Goal: Communication & Community: Answer question/provide support

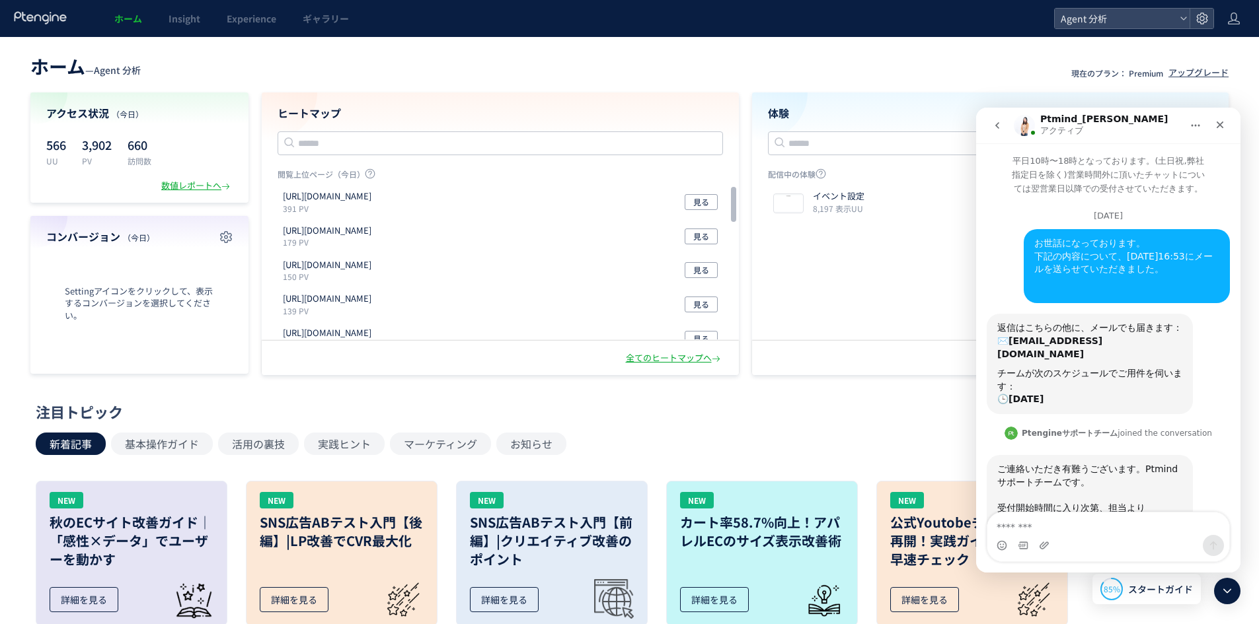
scroll to position [2197, 0]
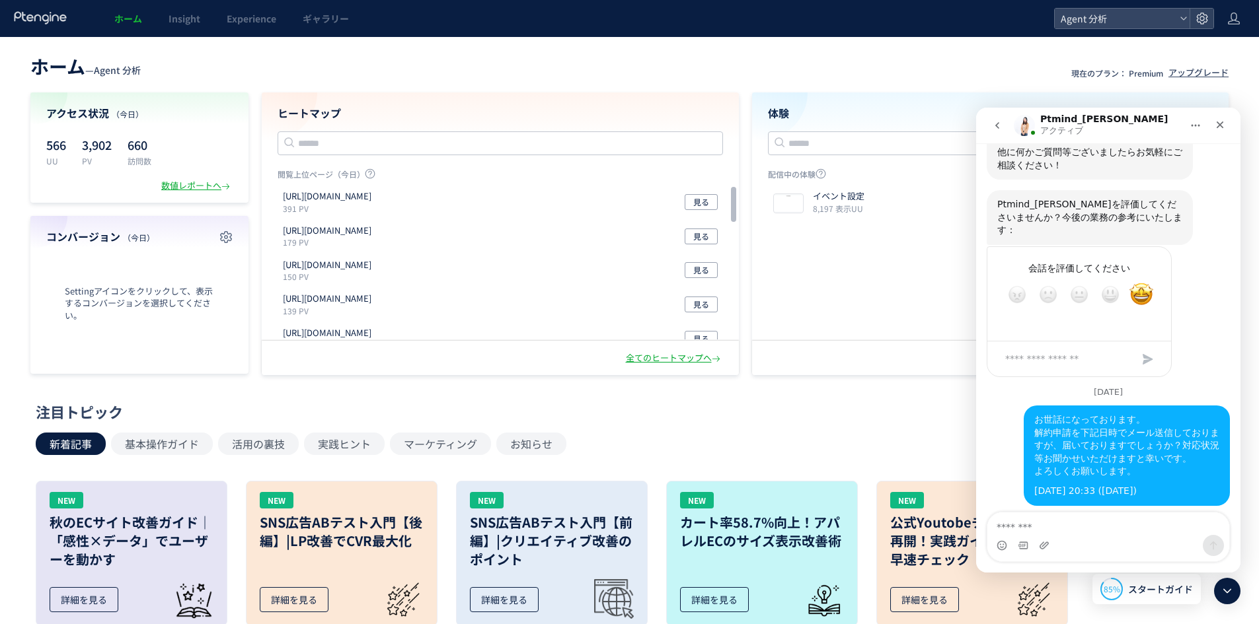
click at [658, 18] on div "ホーム Insight Experience ギャラリー" at bounding box center [527, 18] width 1054 height 37
click at [1011, 406] on div "お世話になっております。 解約申請を下記日時でメール送信しておりますが、届いておりますでしょうか？対応状況等お聞かせいただけますと幸いです。 よろしくお願いし…" at bounding box center [1107, 461] width 243 height 111
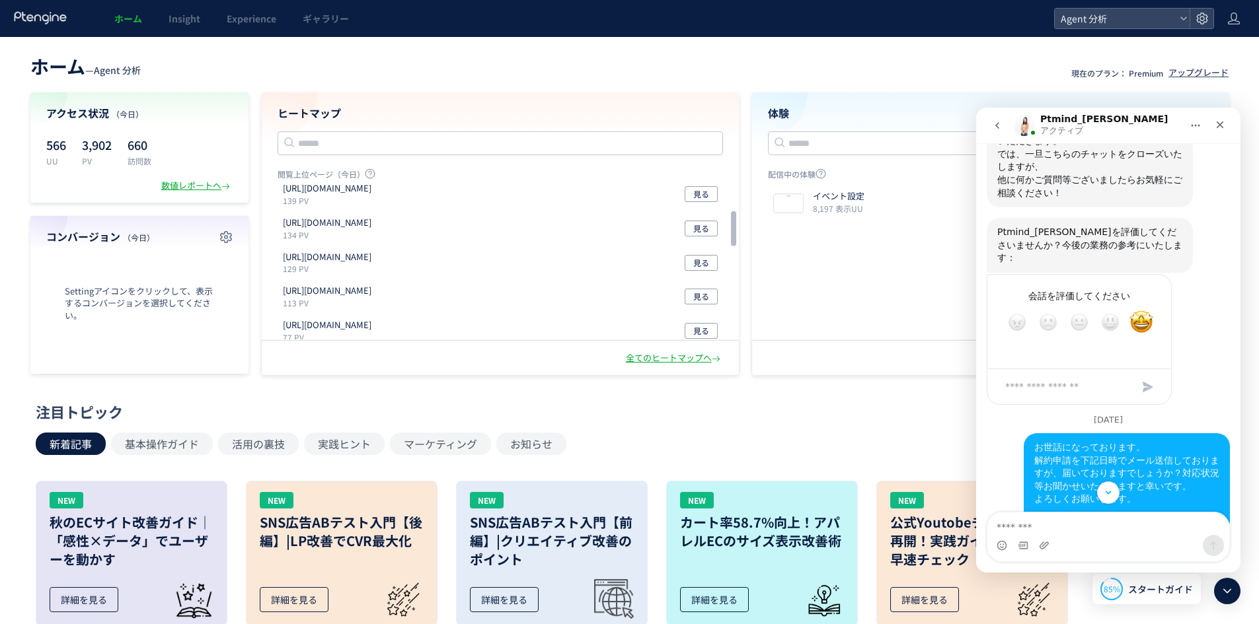
scroll to position [2197, 0]
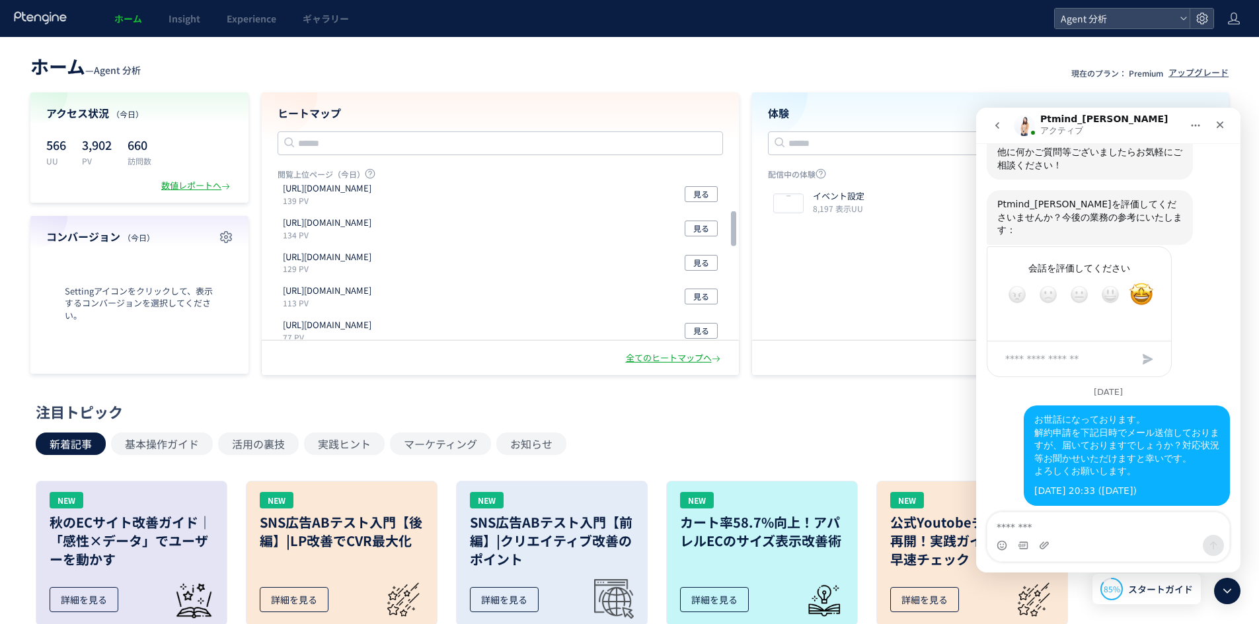
click at [1044, 525] on div "到着しておりました。" at bounding box center [1089, 531] width 185 height 13
click at [1049, 537] on div "ご連絡ありがとうございます。" at bounding box center [1089, 543] width 185 height 13
click at [1046, 537] on div "ご連絡ありがとうございます。" at bounding box center [1089, 543] width 185 height 13
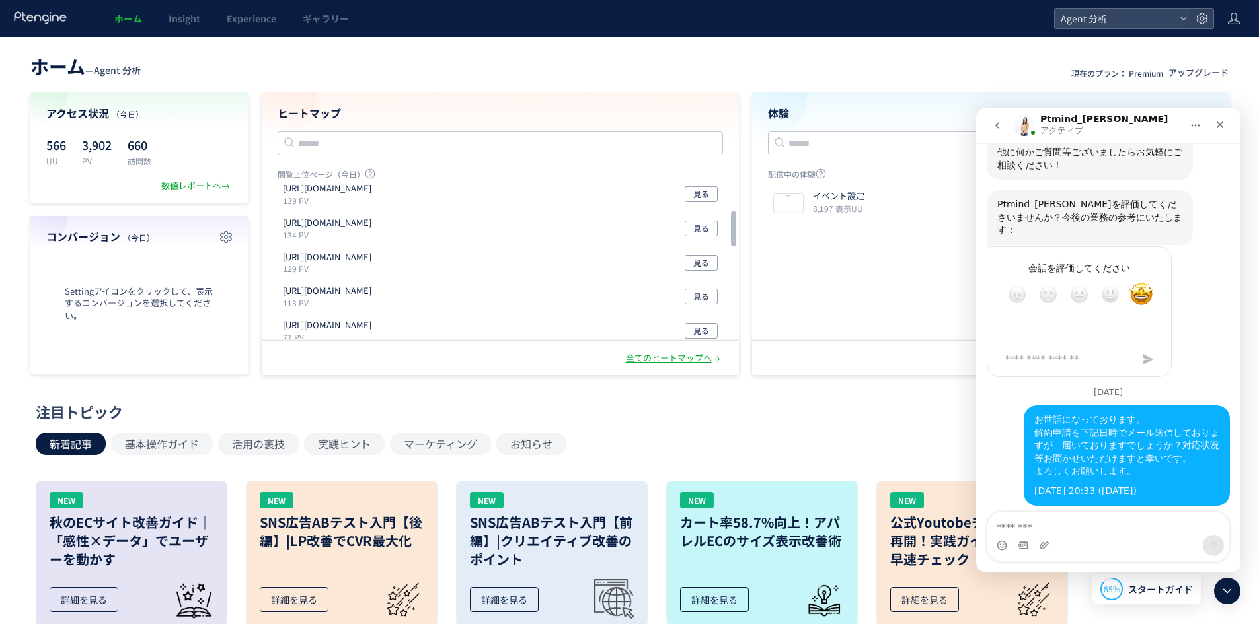
click at [1046, 537] on div "ご連絡ありがとうございます。" at bounding box center [1089, 543] width 185 height 13
click at [1048, 550] on div "完了次第ご連絡をいたしますのでどうぞよろしくお願いします。" at bounding box center [1089, 563] width 185 height 26
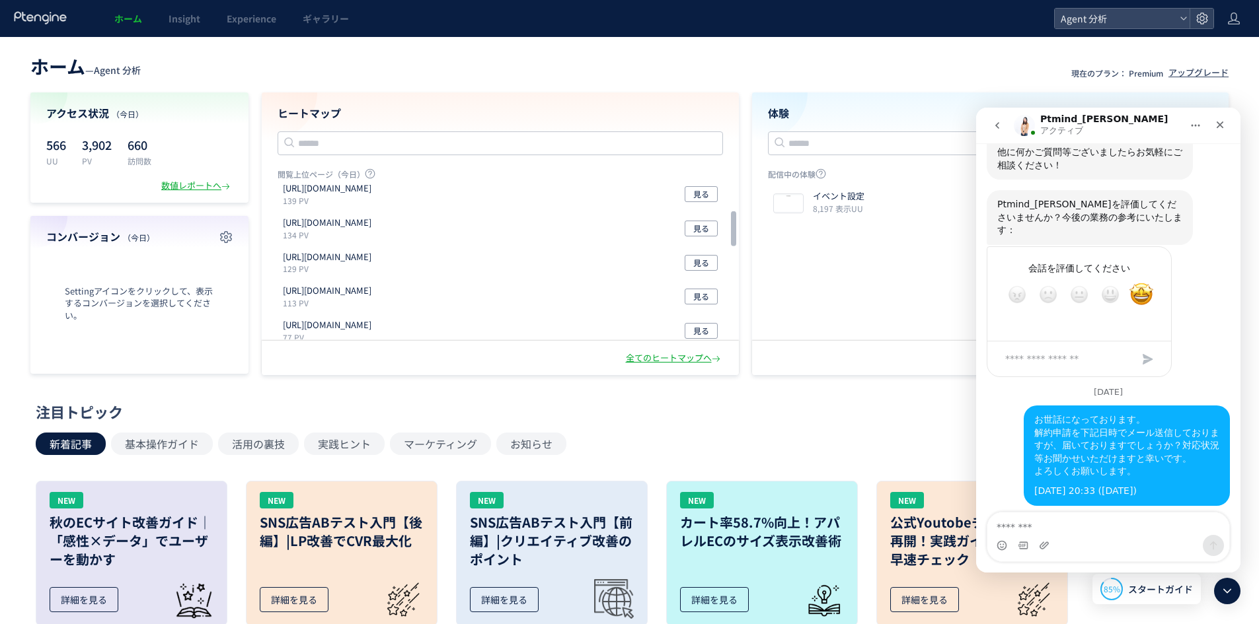
click at [1048, 550] on div "完了次第ご連絡をいたしますのでどうぞよろしくお願いします。" at bounding box center [1089, 563] width 185 height 26
drag, startPoint x: 1050, startPoint y: 385, endPoint x: 1051, endPoint y: 392, distance: 7.4
click at [1050, 550] on div "完了次第ご連絡をいたしますのでどうぞよろしくお願いします。" at bounding box center [1089, 563] width 185 height 26
click at [1193, 616] on div "承知いたしました" at bounding box center [1182, 622] width 74 height 13
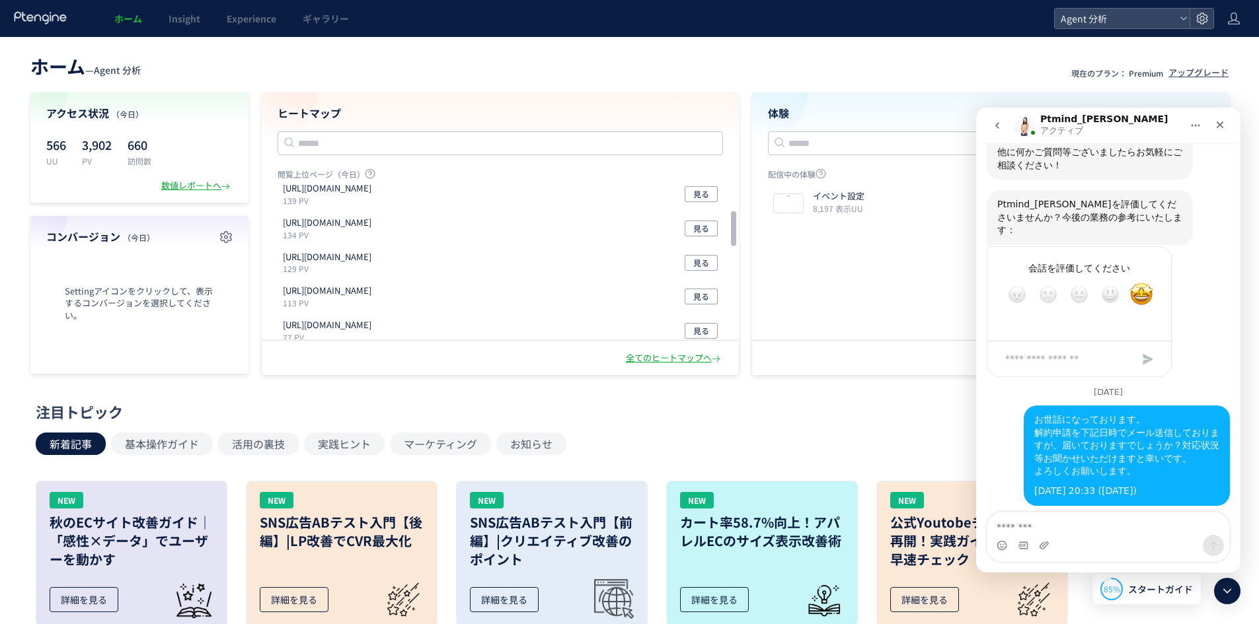
click at [1193, 616] on div "承知いたしました" at bounding box center [1182, 622] width 74 height 13
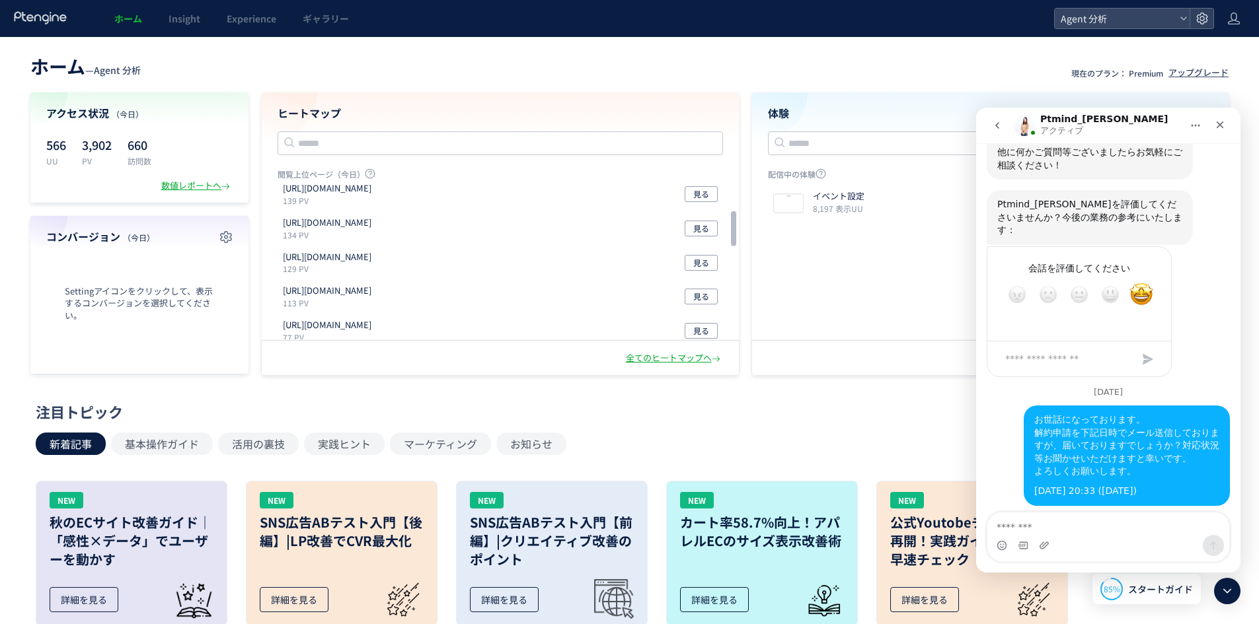
click at [1197, 517] on div "到着しておりました。 ご連絡ありがとうございます。 完了次第ご連絡をいたしますのでどうぞよろしくお願いします。 Ptmind_[PERSON_NAME] • …" at bounding box center [1107, 562] width 243 height 91
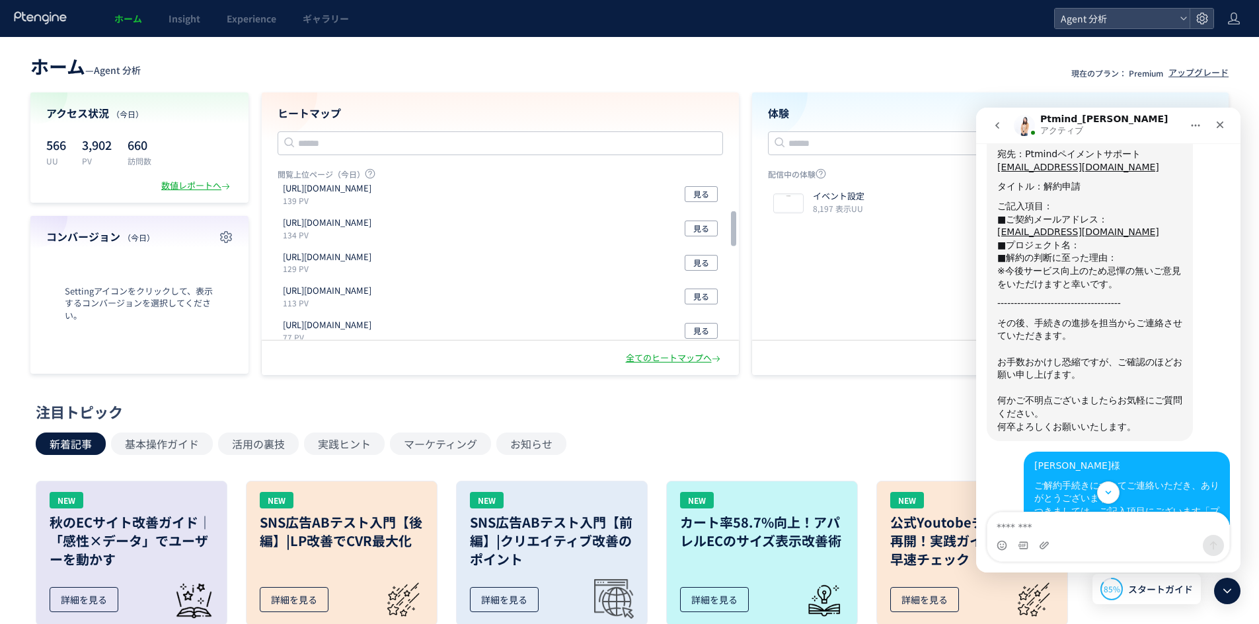
scroll to position [986, 0]
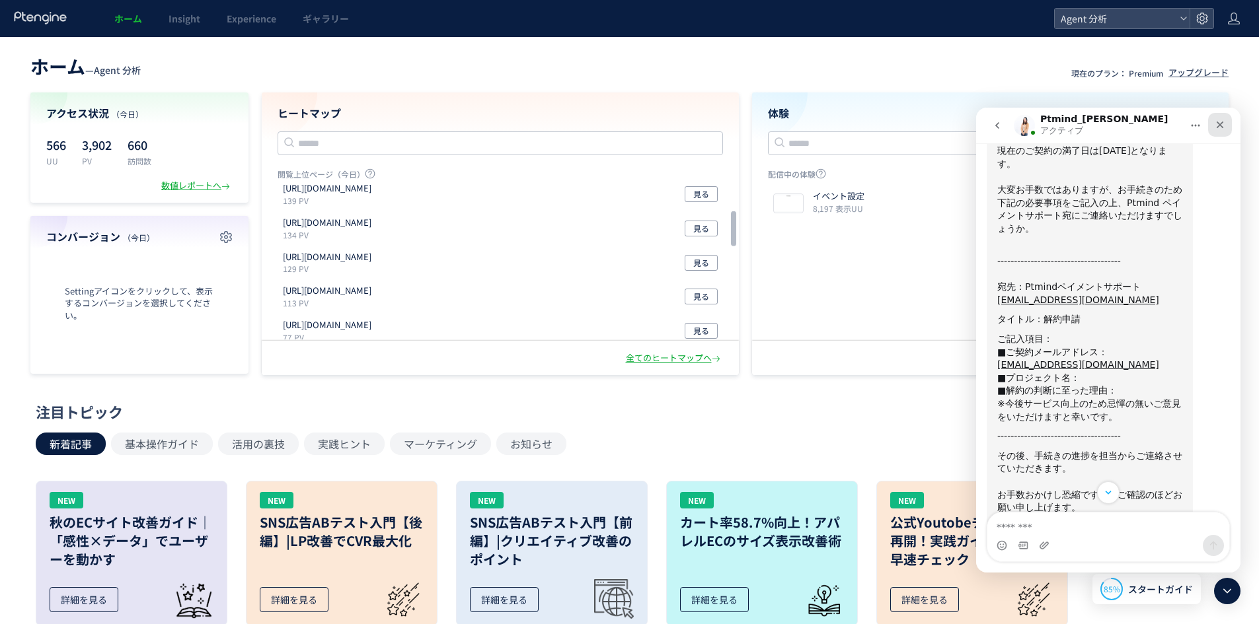
click at [1220, 123] on icon "クローズ" at bounding box center [1219, 125] width 11 height 11
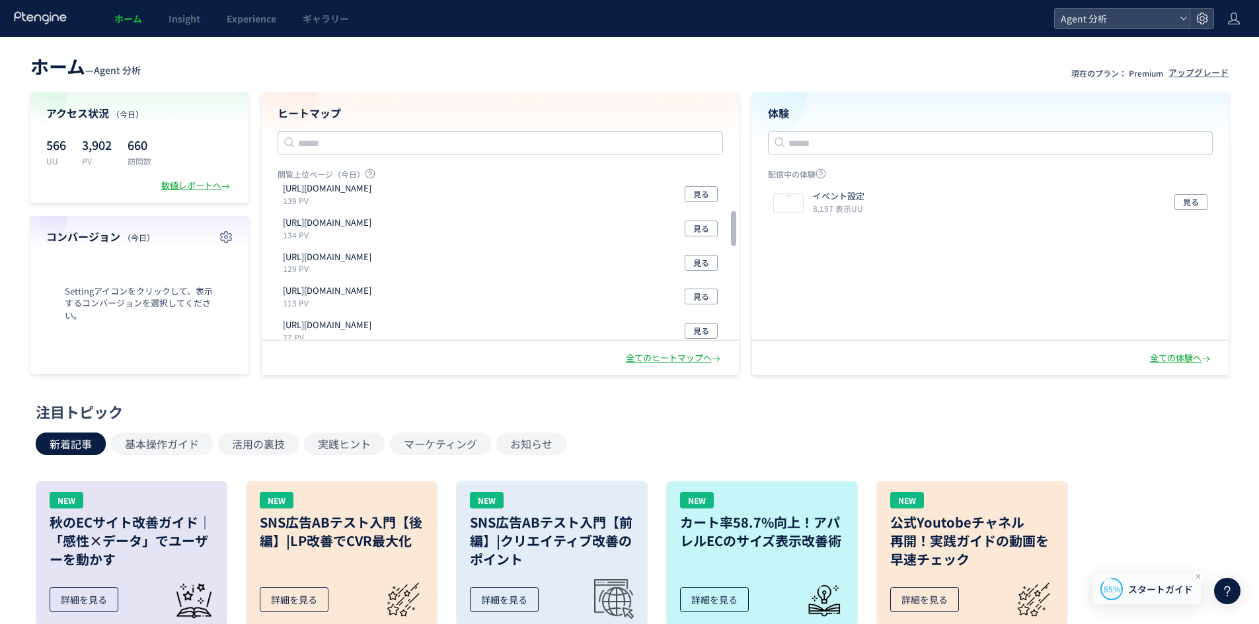
click at [1144, 591] on span "スタートガイド" at bounding box center [1160, 590] width 65 height 14
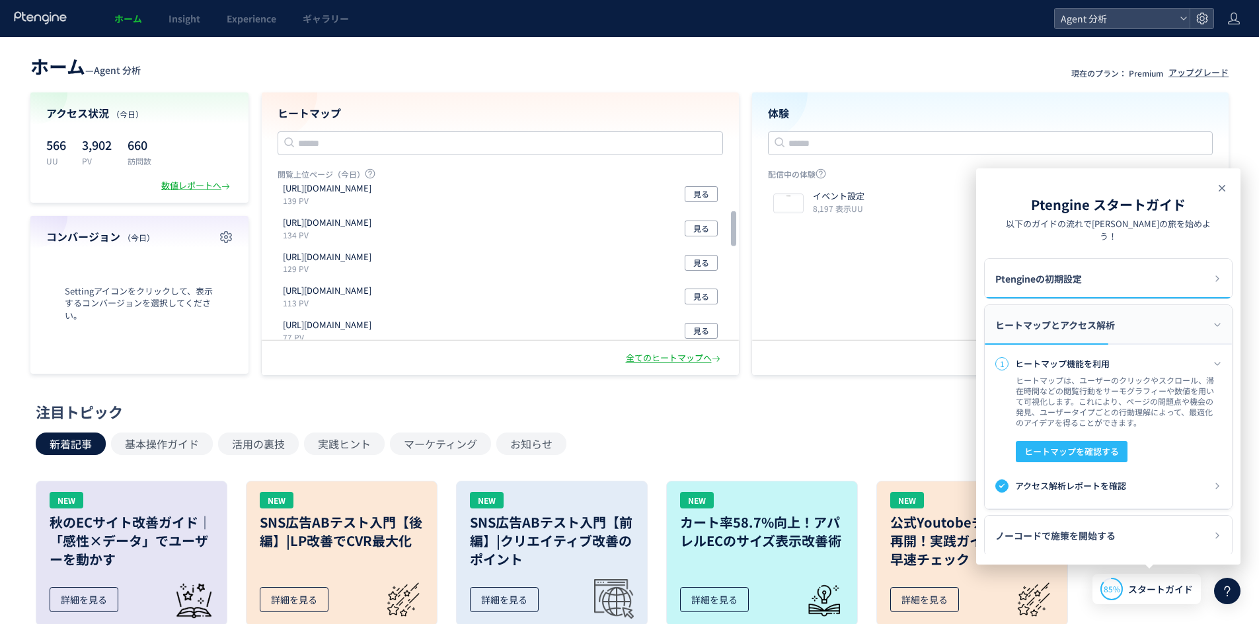
click at [1221, 189] on use at bounding box center [1221, 188] width 7 height 7
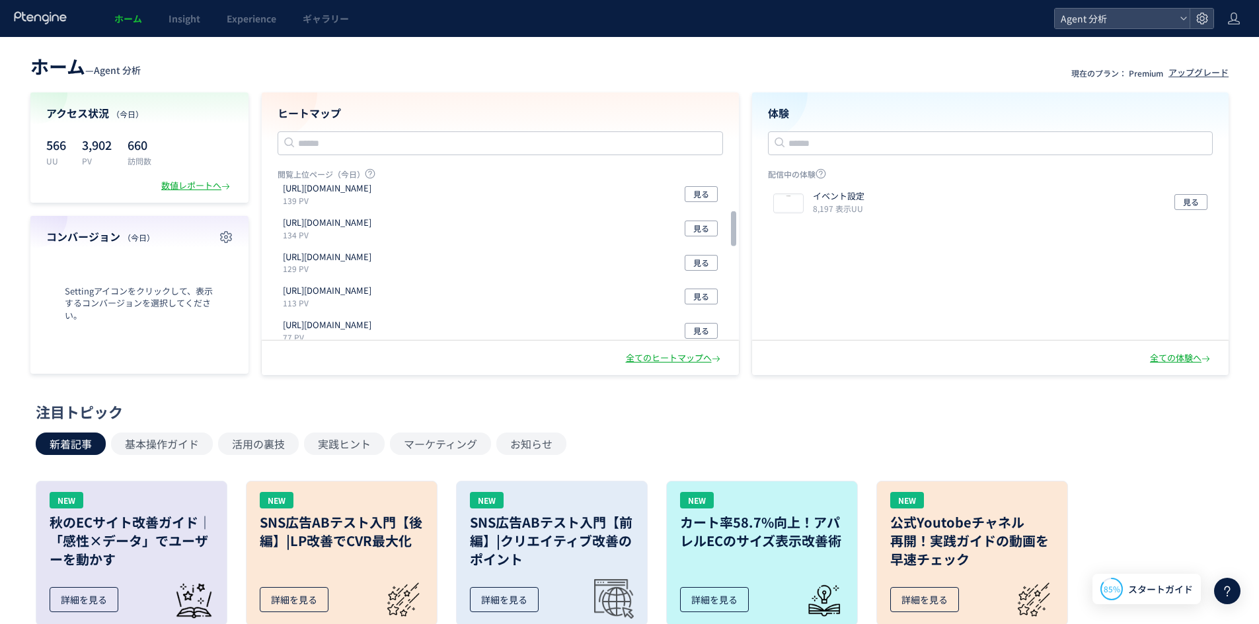
click at [1245, 586] on div "注目トピック 新着記事 基本操作ガイド 活用の裏技 実践ヒント マーケティング お知らせ NEW 秋のECサイト改善ガイド｜「感性×データ」でユーザーを動かす…" at bounding box center [625, 519] width 1265 height 235
click at [1236, 591] on div at bounding box center [1227, 591] width 26 height 26
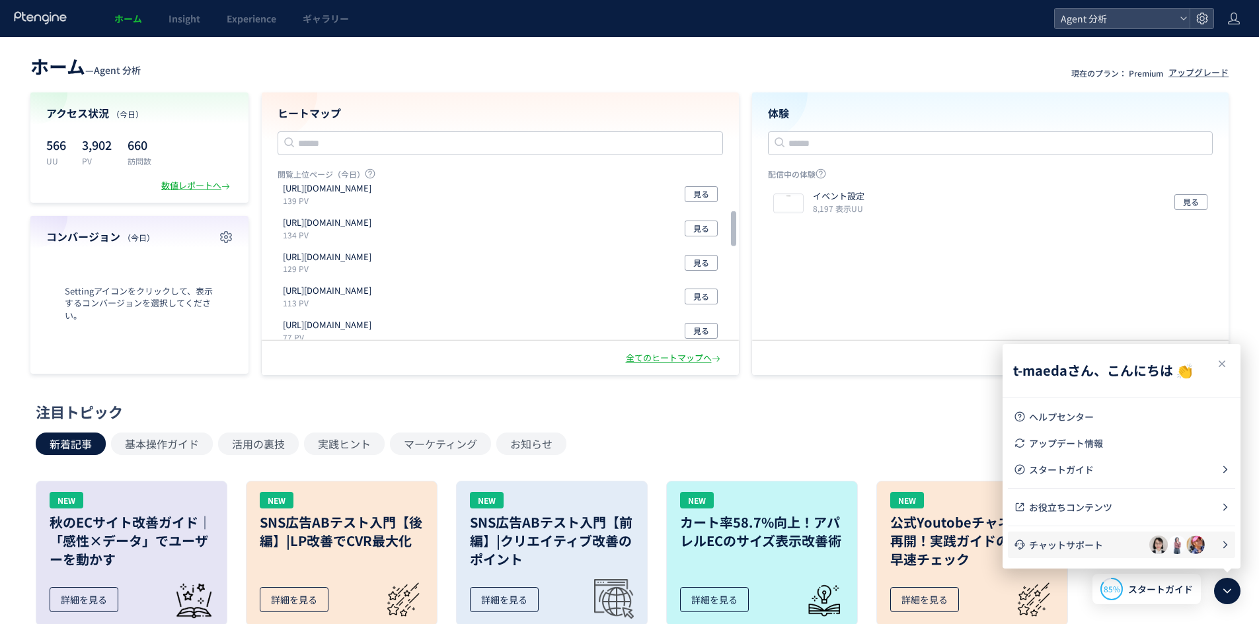
click at [0, 0] on img at bounding box center [0, 0] width 0 height 0
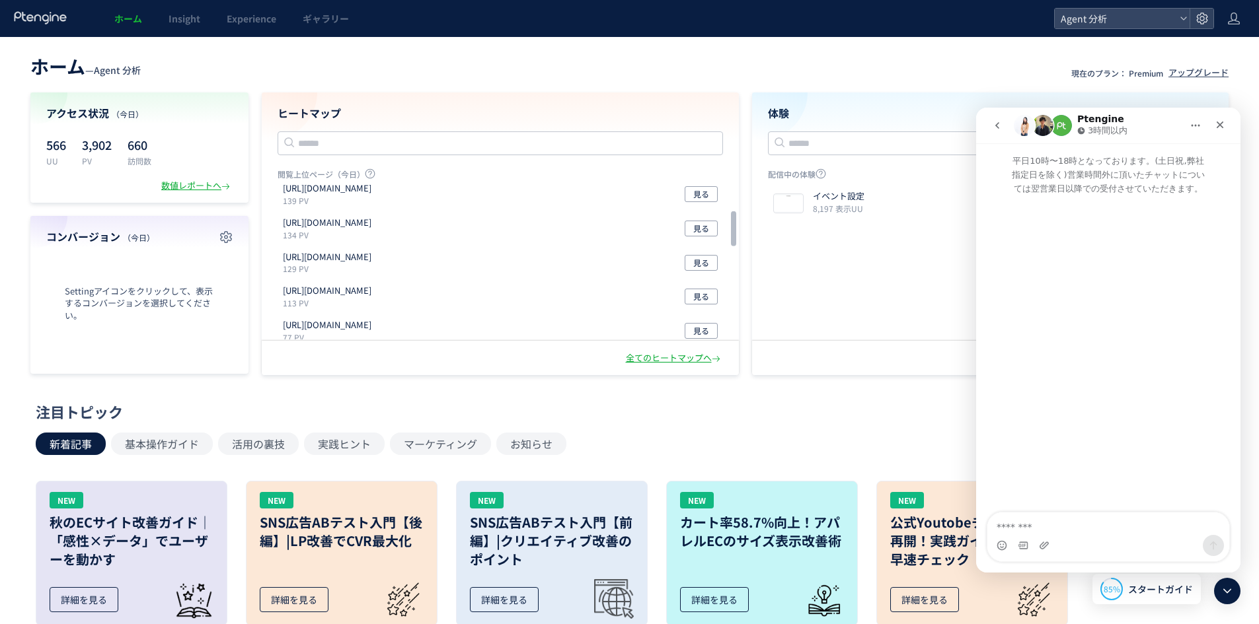
click at [992, 125] on icon "go back" at bounding box center [997, 125] width 11 height 11
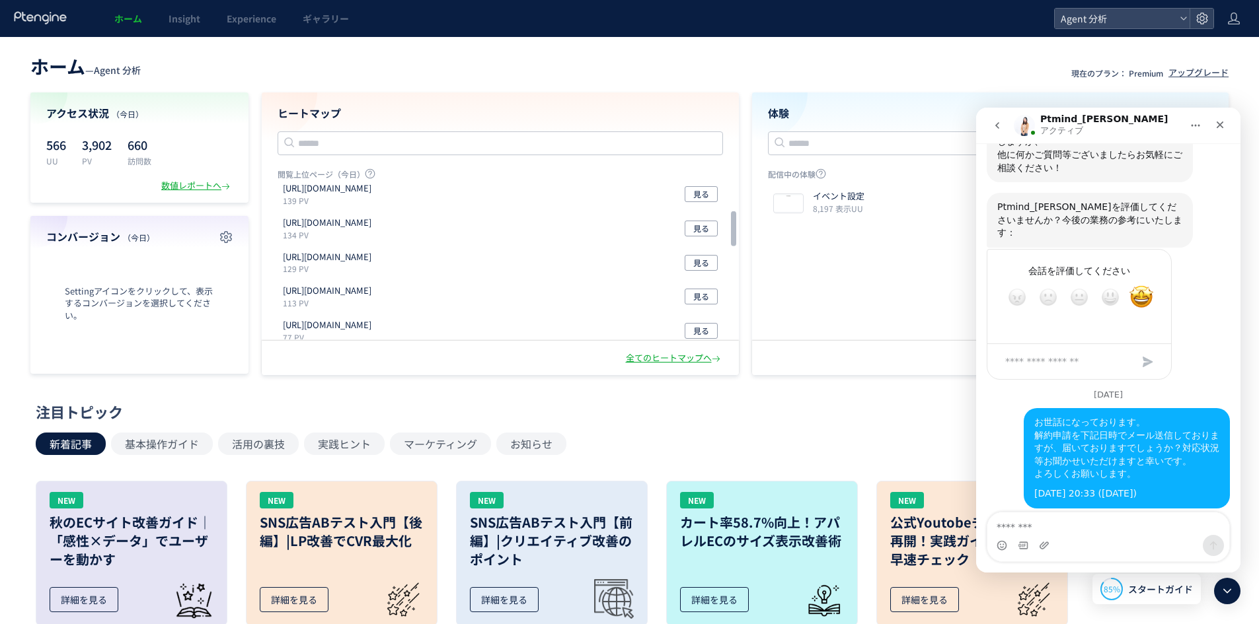
scroll to position [2197, 0]
click at [1023, 123] on img "Intercom Messenger" at bounding box center [1023, 125] width 21 height 21
click at [1062, 115] on h1 "Ptmind_[PERSON_NAME]" at bounding box center [1104, 119] width 128 height 10
click at [1023, 122] on img "Intercom Messenger" at bounding box center [1023, 125] width 21 height 21
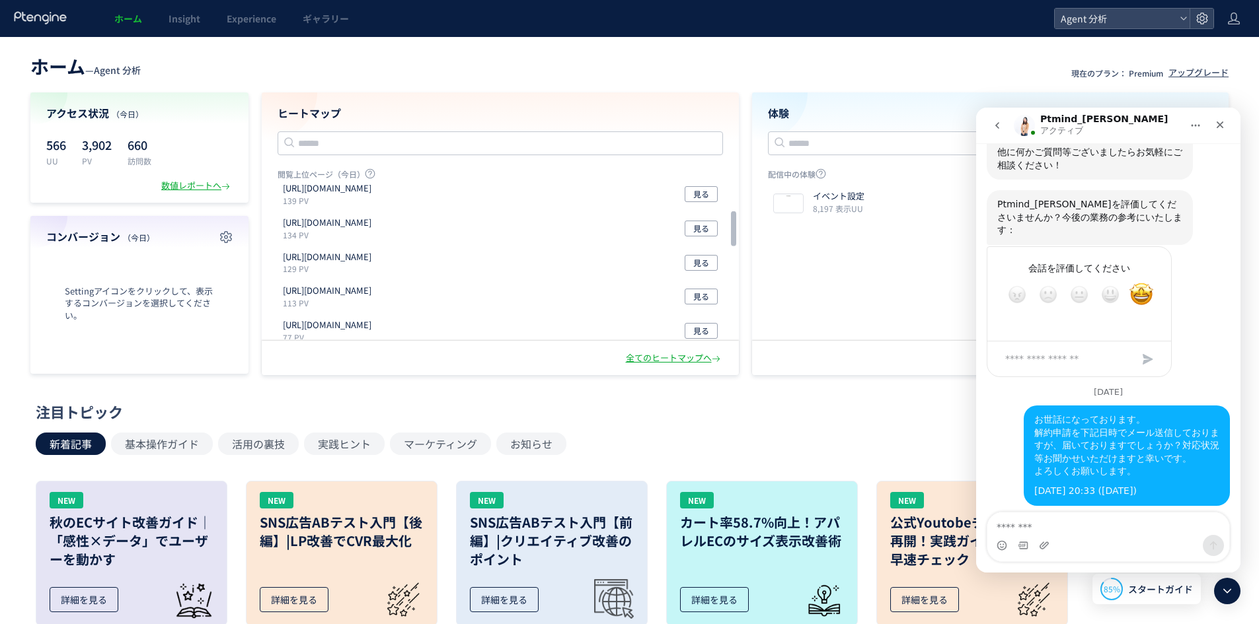
click at [1194, 123] on icon "ホーム" at bounding box center [1195, 125] width 11 height 11
click at [1152, 157] on div "ウィンドウを展開する" at bounding box center [1164, 159] width 135 height 14
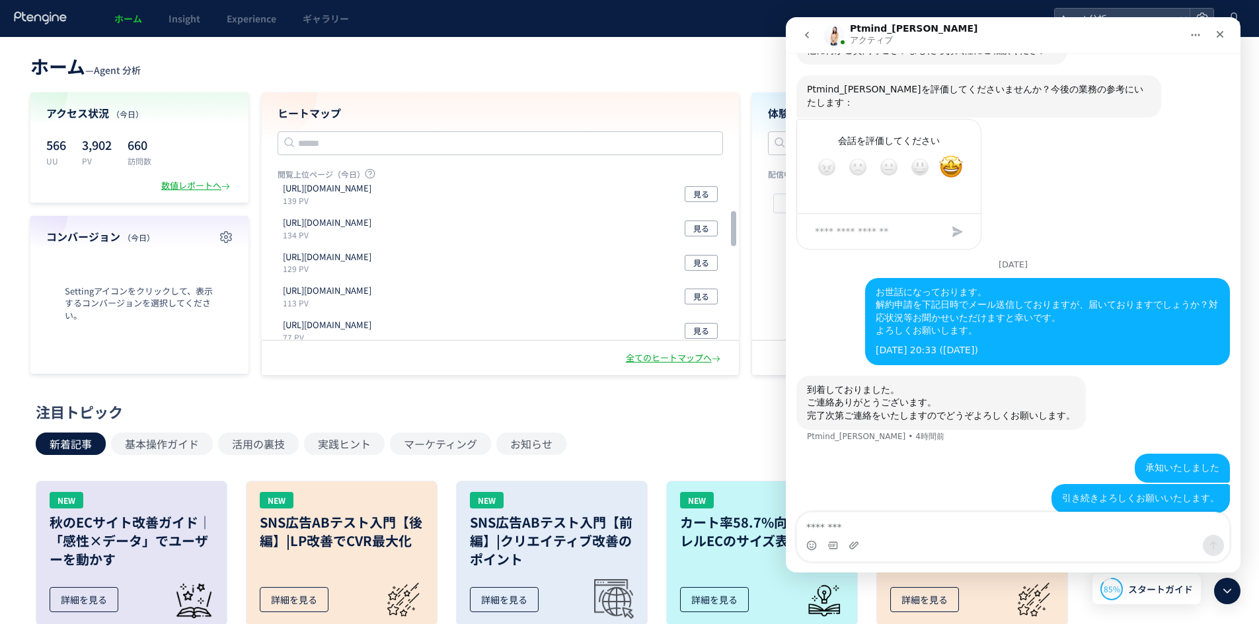
scroll to position [1652, 0]
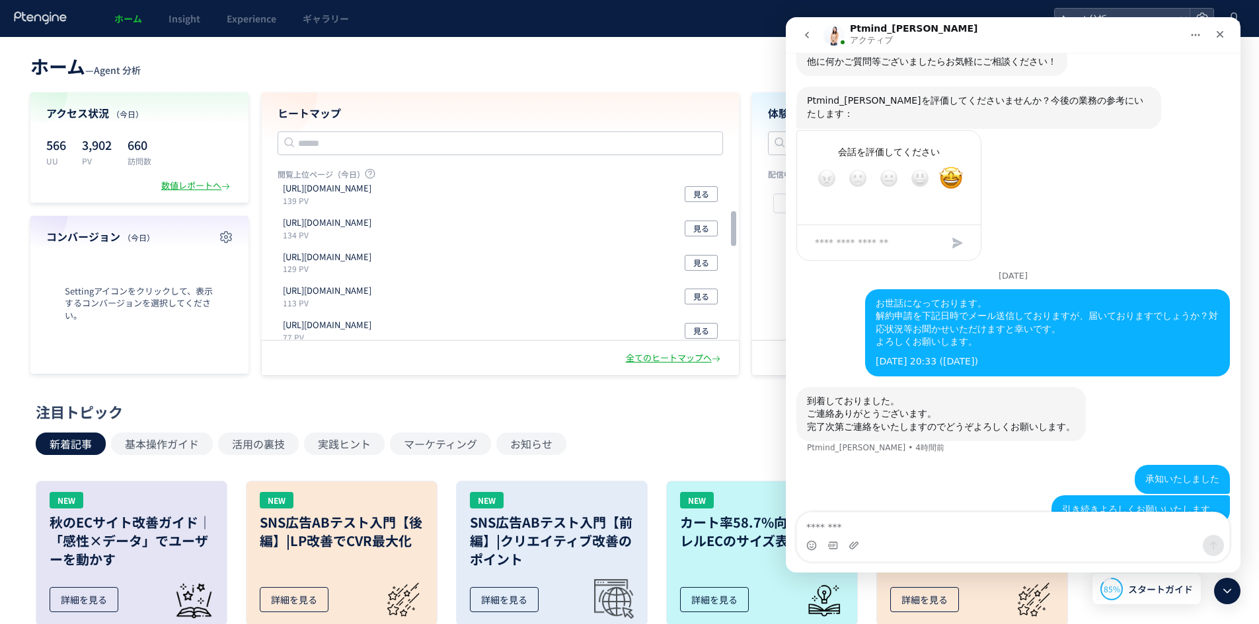
click at [836, 39] on img "Intercom Messenger" at bounding box center [833, 34] width 21 height 21
click at [1198, 38] on icon "ホーム" at bounding box center [1195, 35] width 11 height 11
click at [814, 32] on button "go back" at bounding box center [806, 34] width 25 height 25
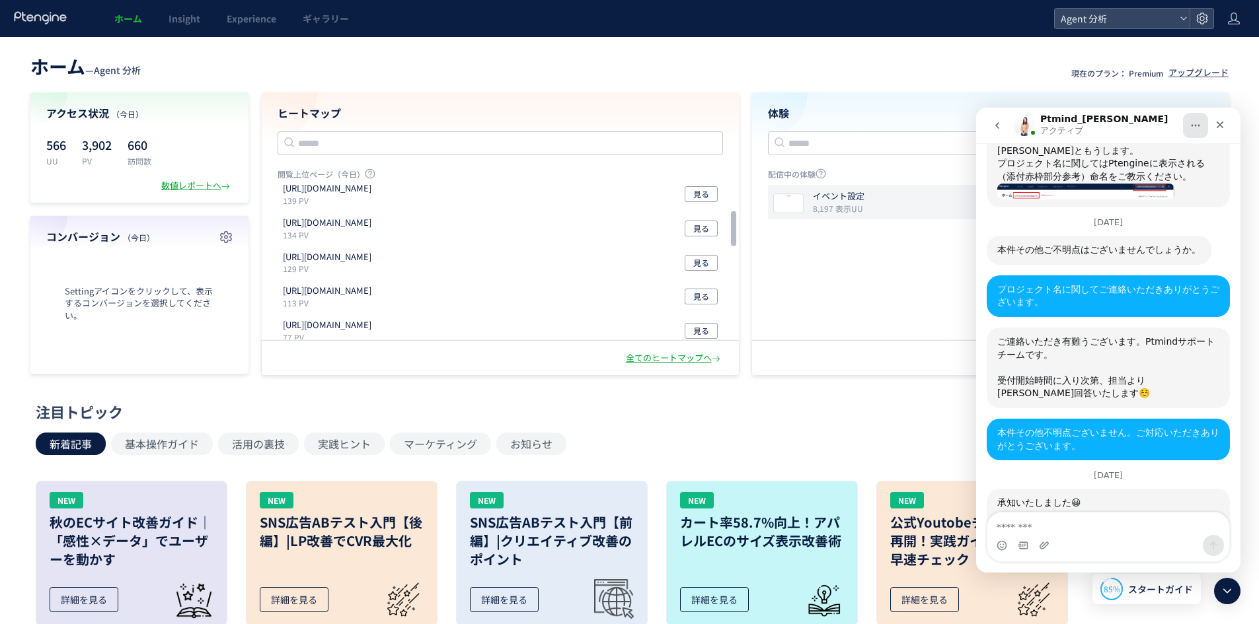
scroll to position [0, 0]
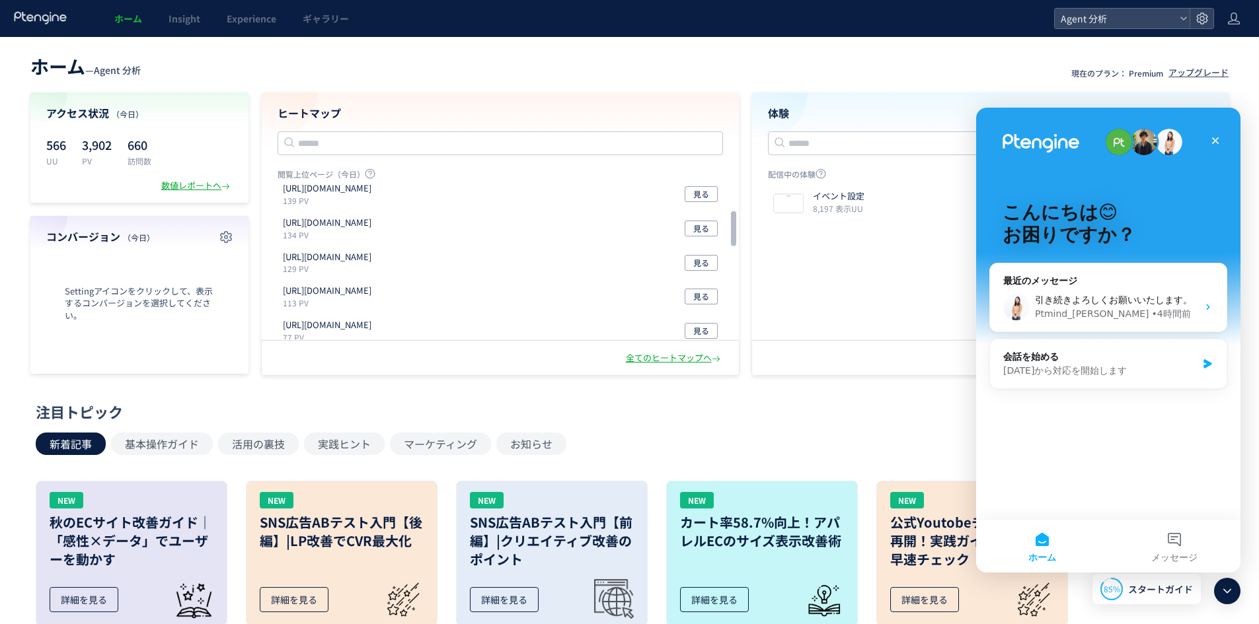
click at [1167, 139] on img "Intercom Messenger" at bounding box center [1168, 142] width 26 height 26
click at [1175, 543] on button "メッセージ" at bounding box center [1174, 546] width 132 height 53
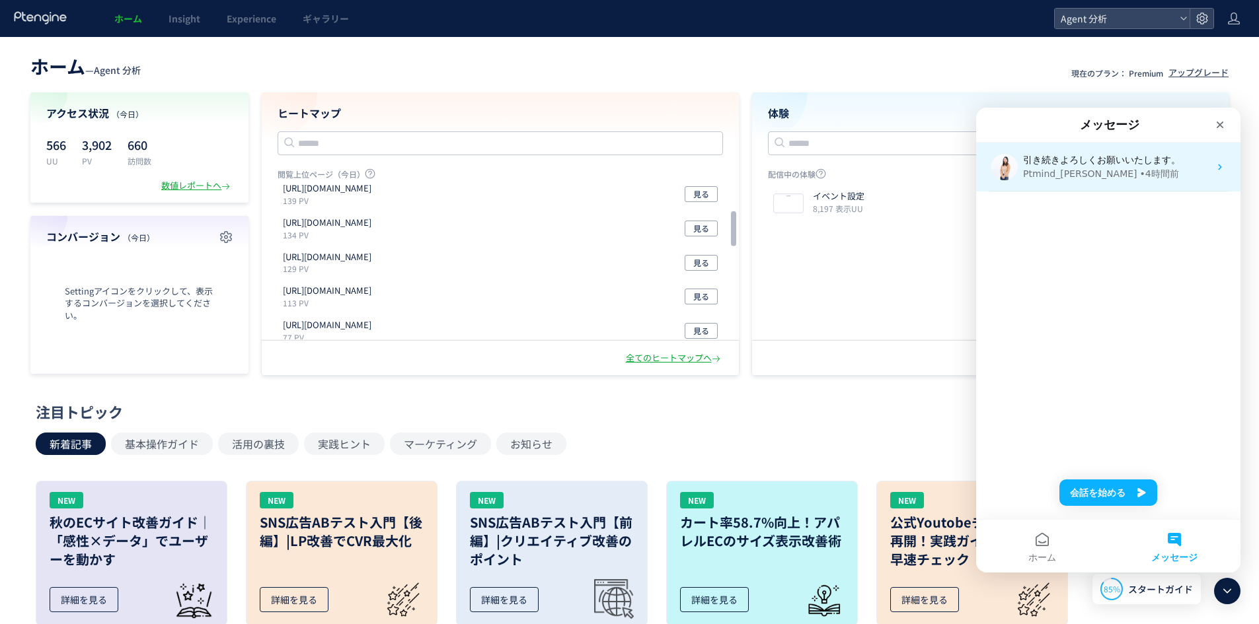
click at [1078, 165] on span "引き続きよろしくお願いいたします。" at bounding box center [1101, 160] width 157 height 11
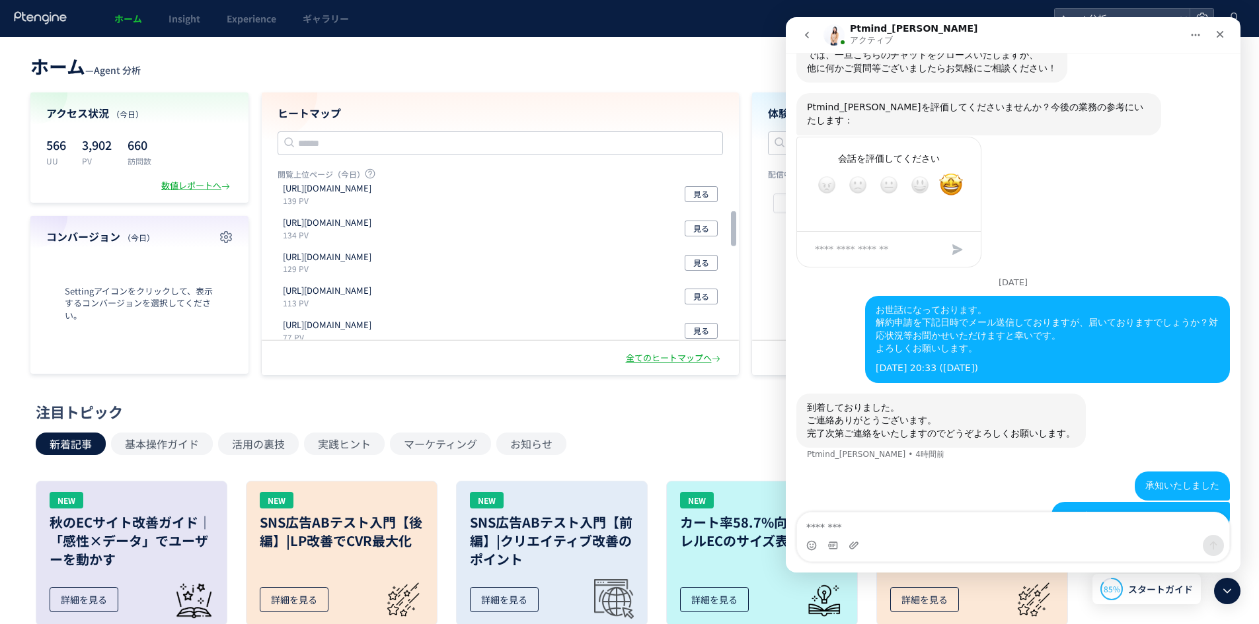
scroll to position [1652, 0]
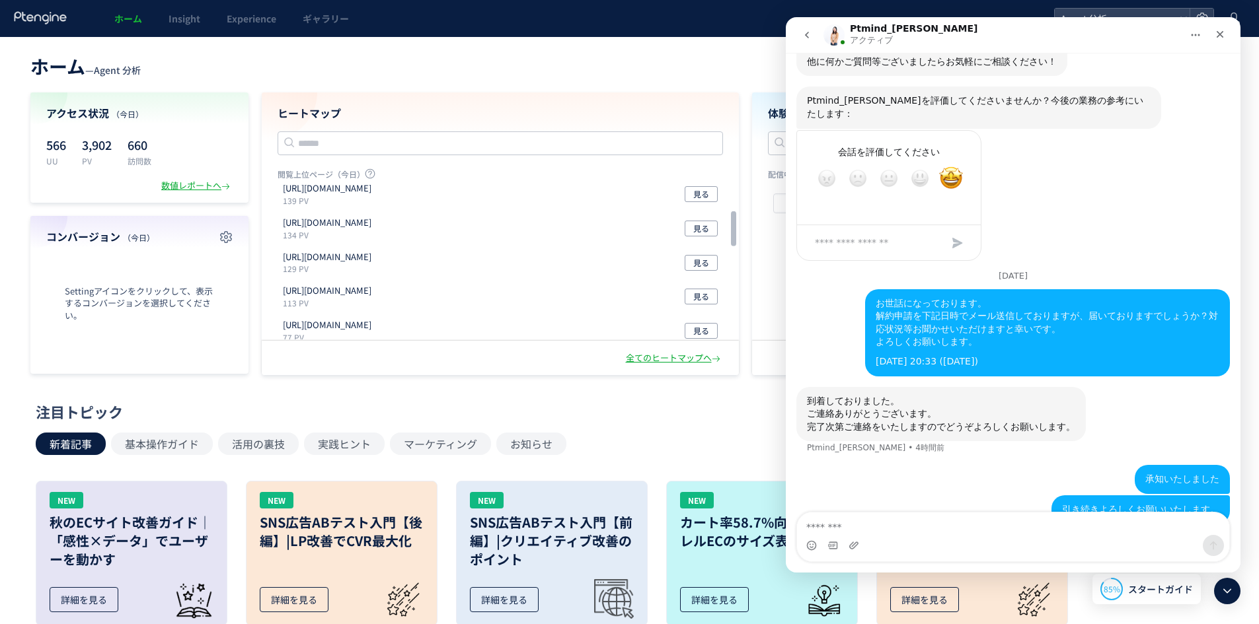
drag, startPoint x: 830, startPoint y: 34, endPoint x: 1039, endPoint y: 25, distance: 209.0
click at [1039, 25] on div "Ptmind_[PERSON_NAME] アクティブ" at bounding box center [1002, 35] width 358 height 23
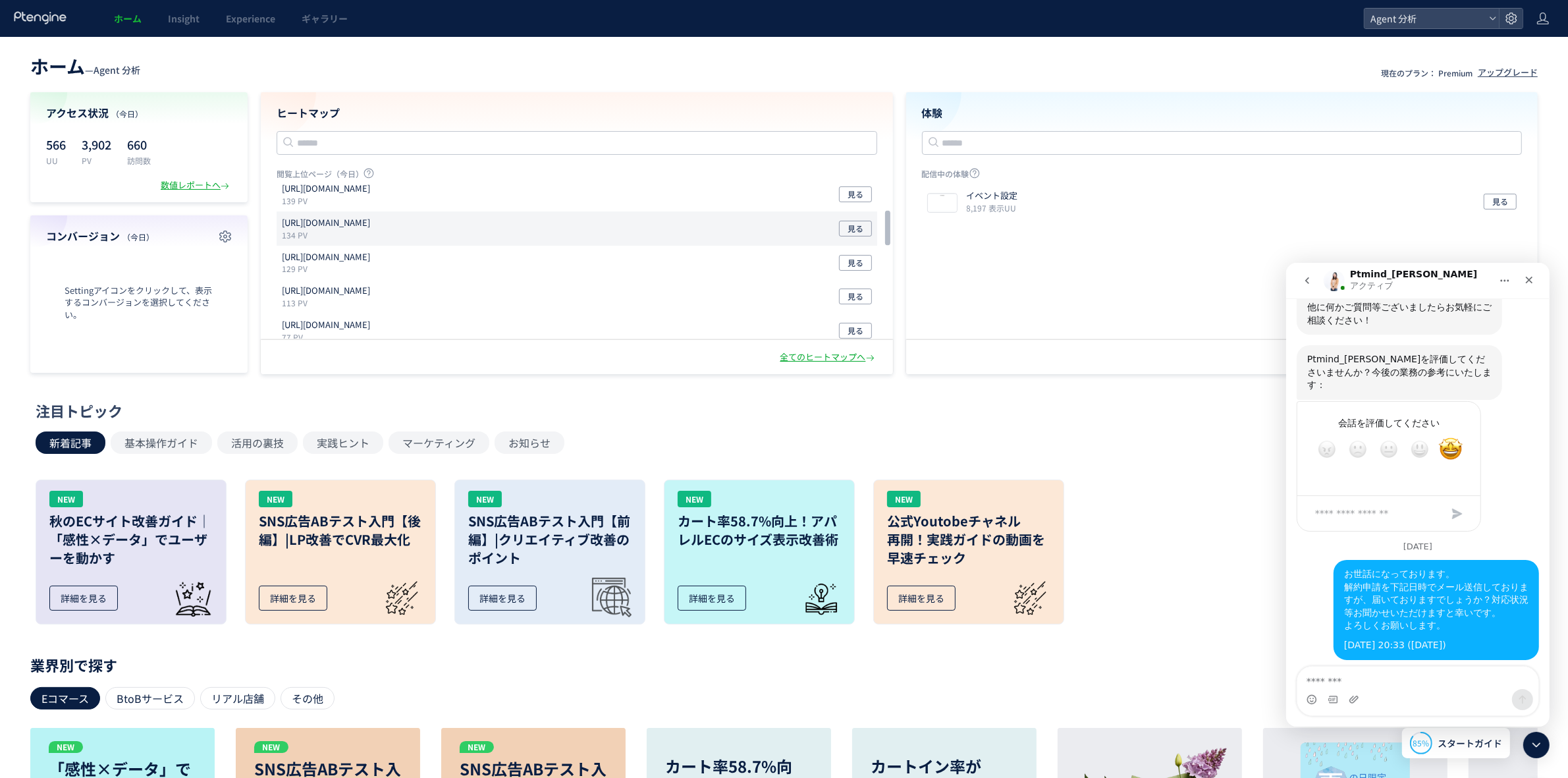
scroll to position [2191, 0]
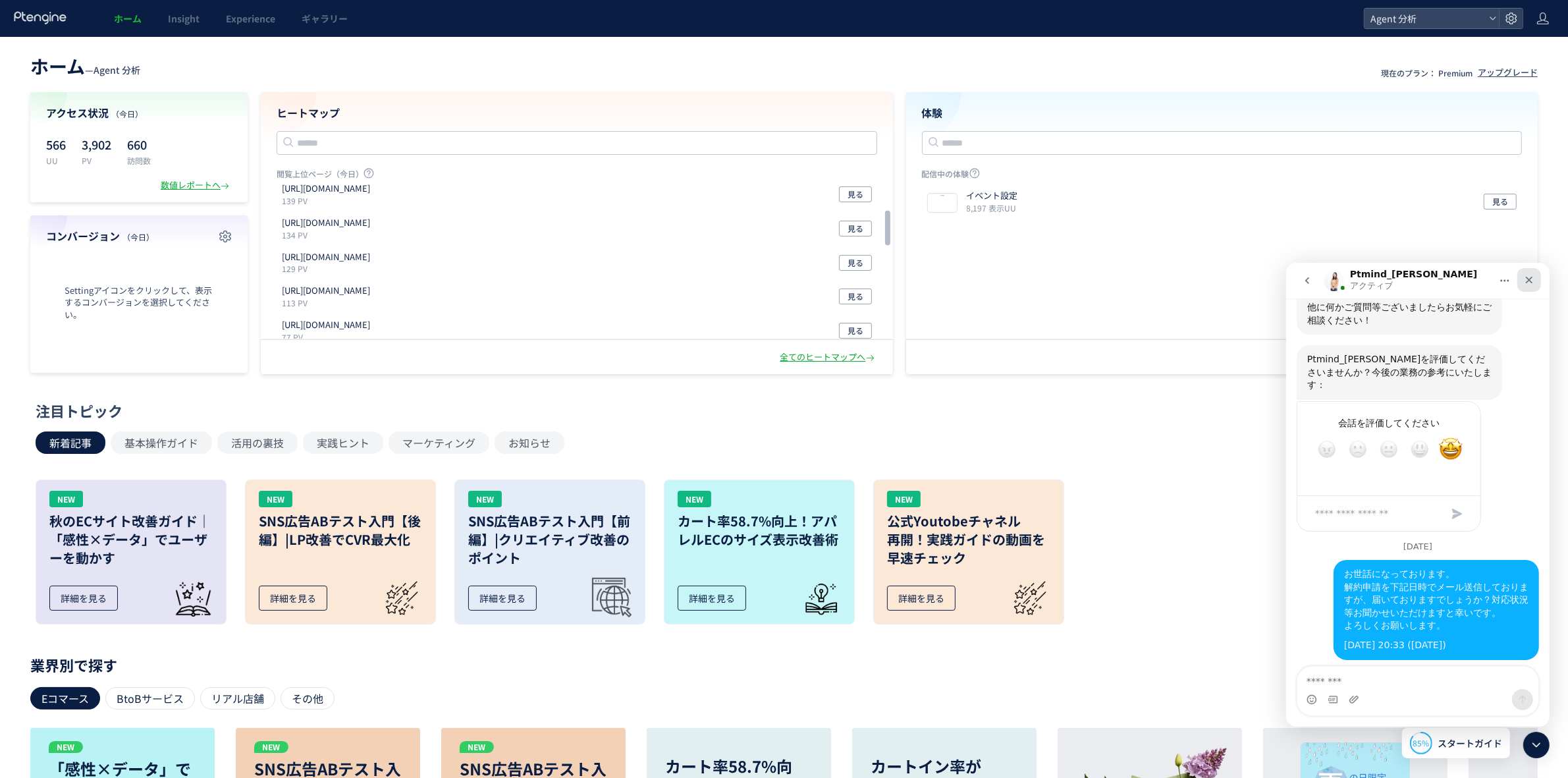
click at [1254, 280] on div "クローズ" at bounding box center [1528, 279] width 24 height 24
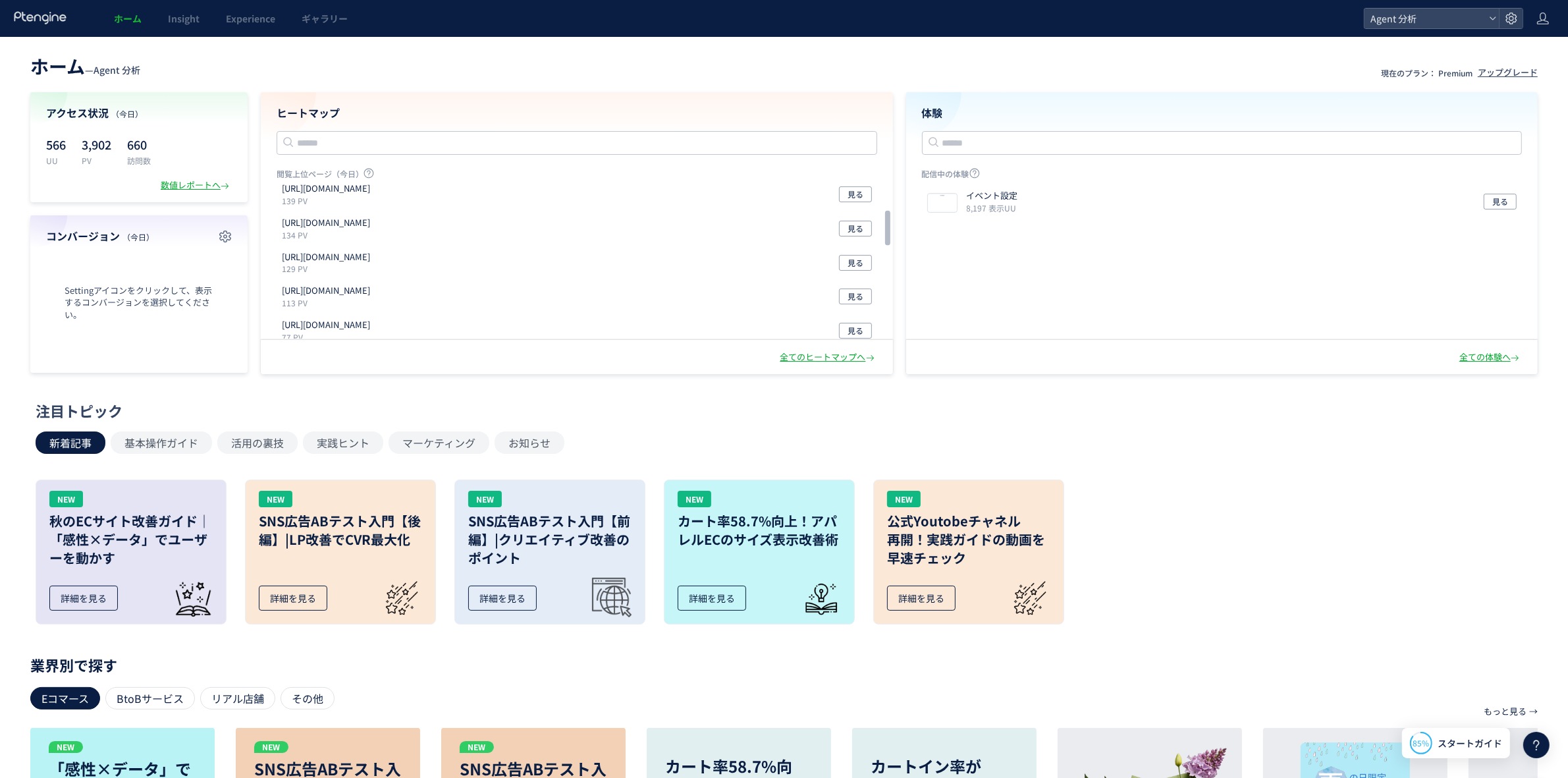
scroll to position [0, 0]
click at [399, 11] on div "ホーム Insight Experience ギャラリー" at bounding box center [682, 18] width 1364 height 37
